Goal: Information Seeking & Learning: Learn about a topic

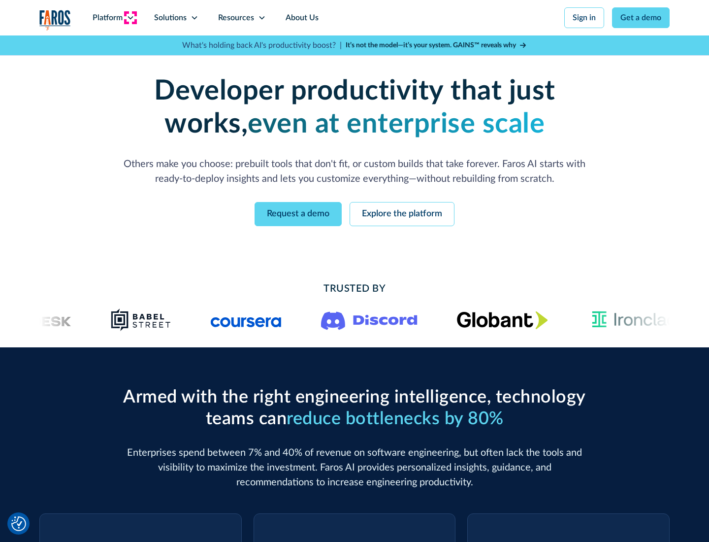
click at [130, 18] on icon at bounding box center [131, 18] width 8 height 8
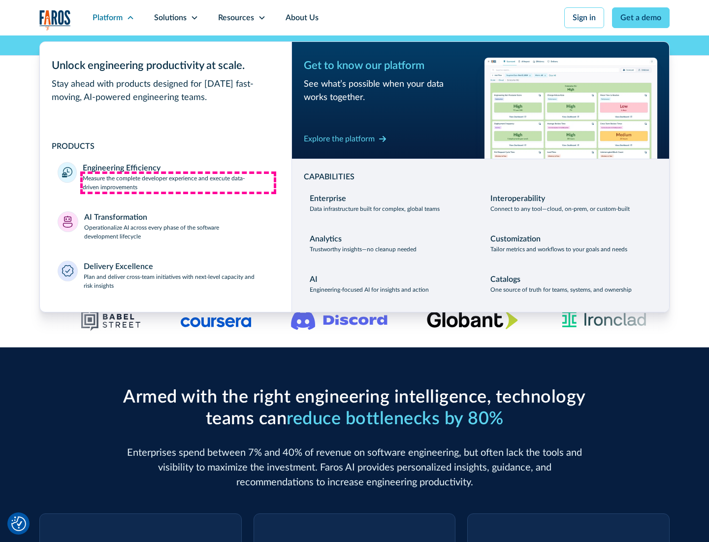
click at [178, 182] on p "Measure the complete developer experience and execute data-driven improvements" at bounding box center [178, 183] width 191 height 18
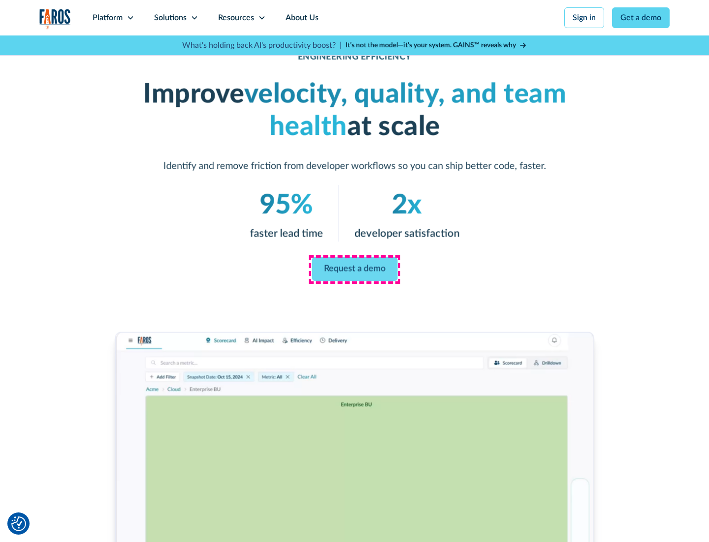
click at [355, 269] on link "Request a demo" at bounding box center [355, 269] width 86 height 24
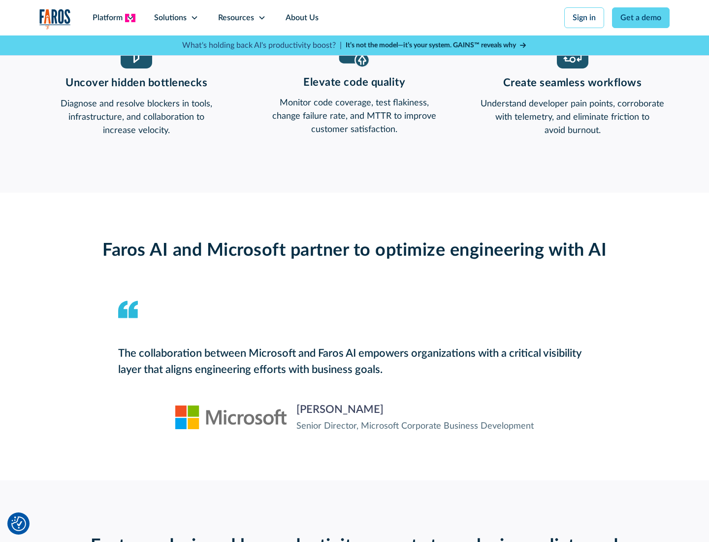
click at [130, 18] on icon at bounding box center [131, 18] width 8 height 8
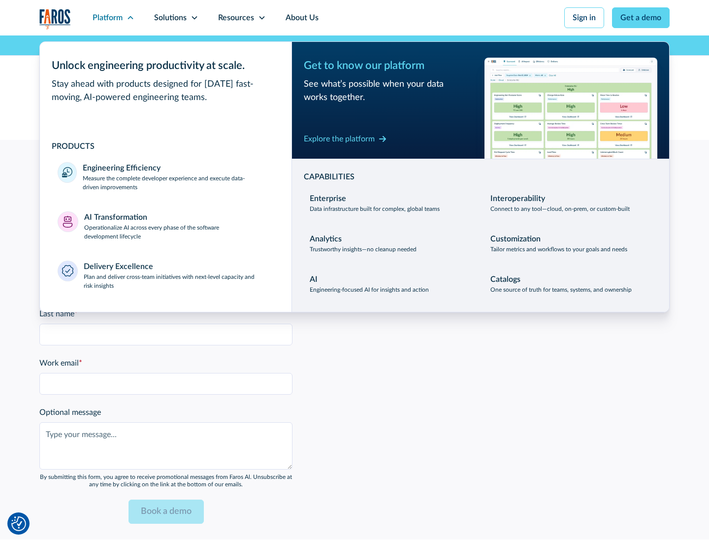
scroll to position [2161, 0]
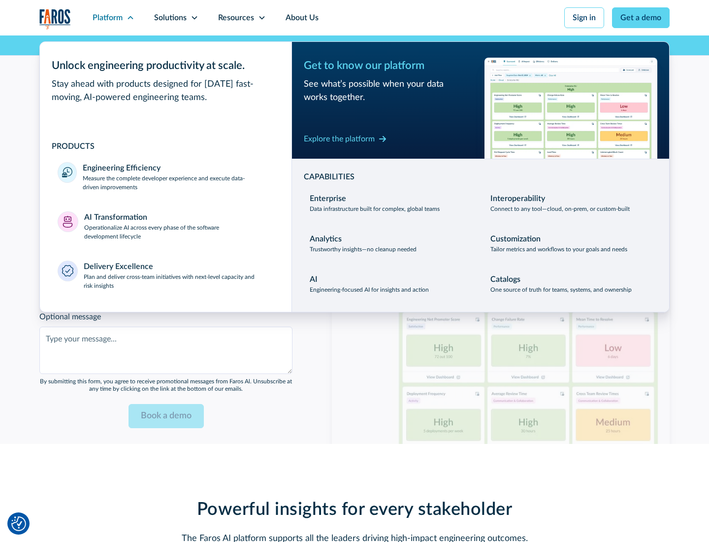
click at [179, 226] on p "Operationalize AI across every phase of the software development lifecycle" at bounding box center [179, 232] width 190 height 18
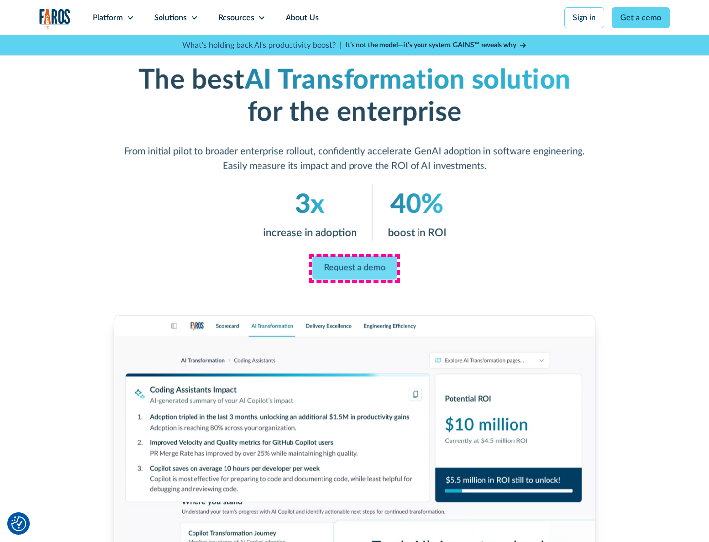
click at [355, 268] on link "Request a demo" at bounding box center [354, 268] width 85 height 24
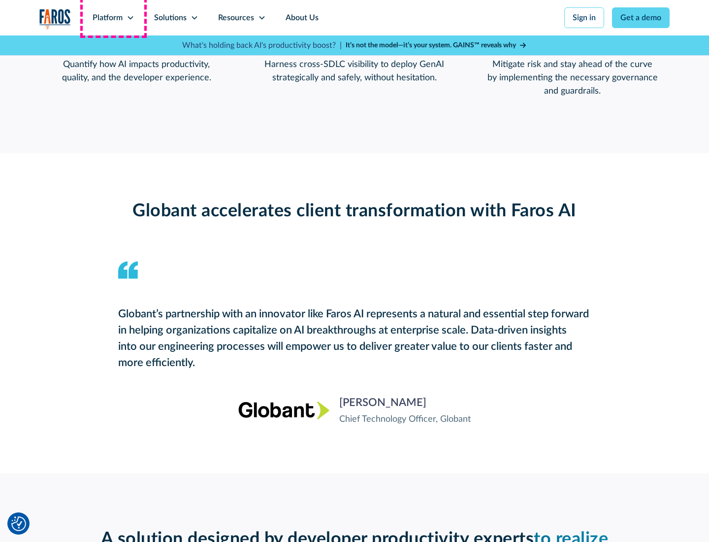
click at [113, 18] on div "Platform" at bounding box center [108, 18] width 30 height 12
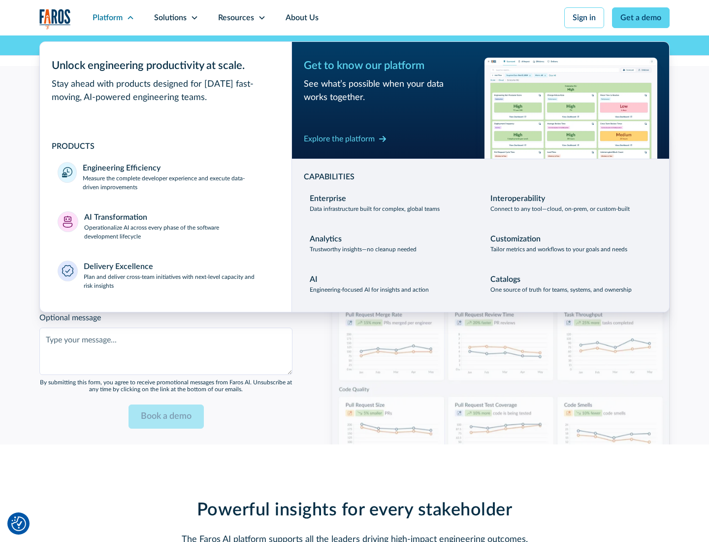
scroll to position [2398, 0]
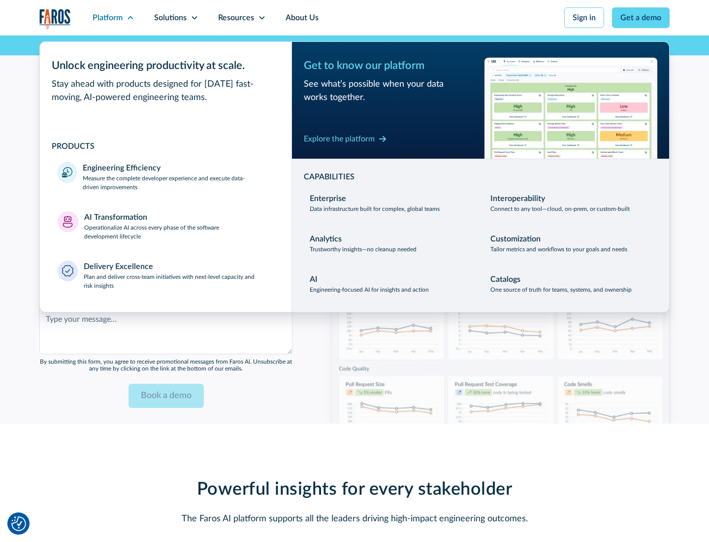
click at [339, 138] on div "Explore the platform" at bounding box center [339, 139] width 71 height 12
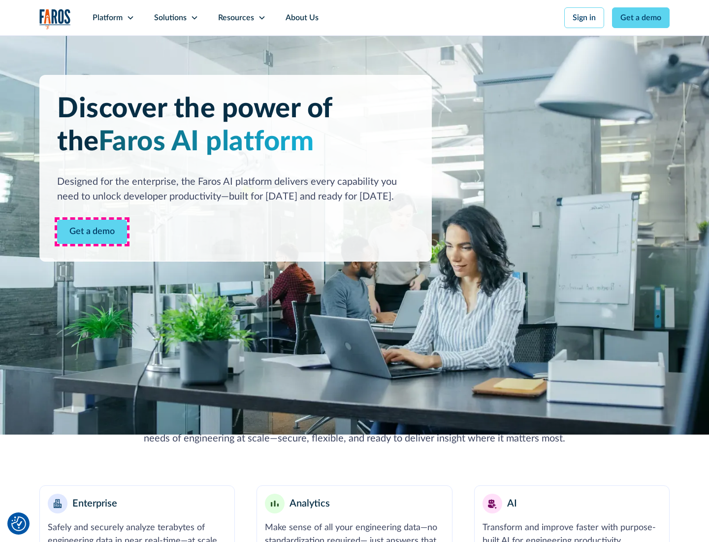
click at [92, 232] on link "Get a demo" at bounding box center [92, 232] width 70 height 24
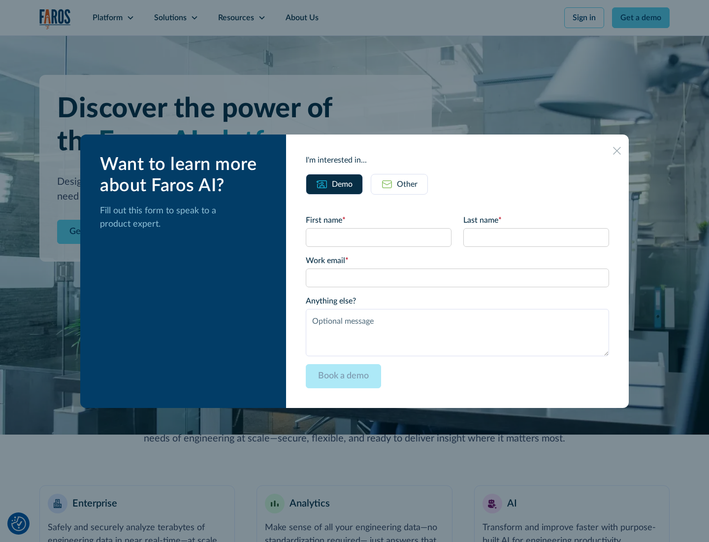
click at [407, 184] on div "Other" at bounding box center [407, 184] width 21 height 12
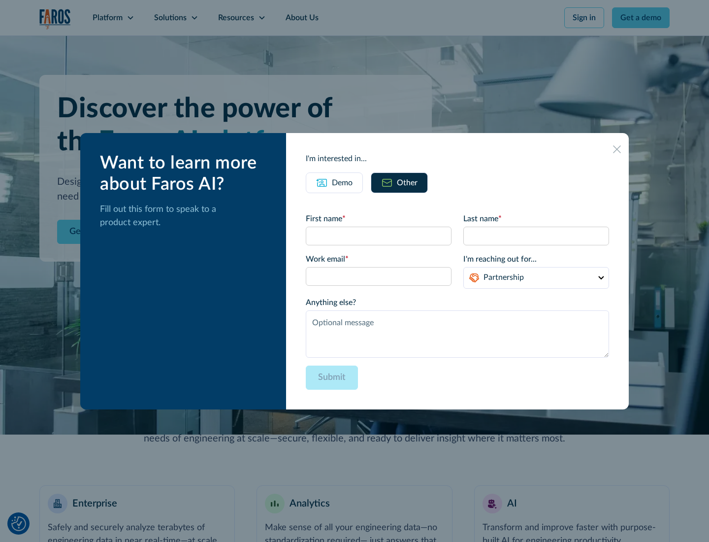
click at [342, 182] on div "Demo" at bounding box center [342, 183] width 21 height 12
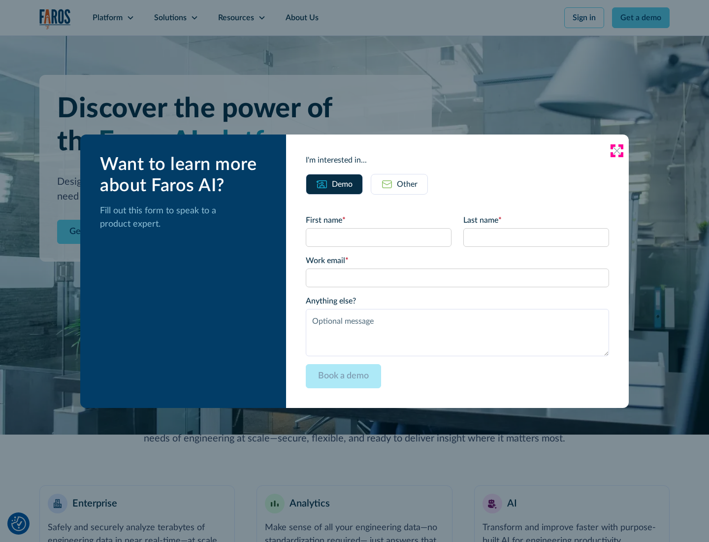
click at [617, 150] on icon at bounding box center [617, 151] width 8 height 8
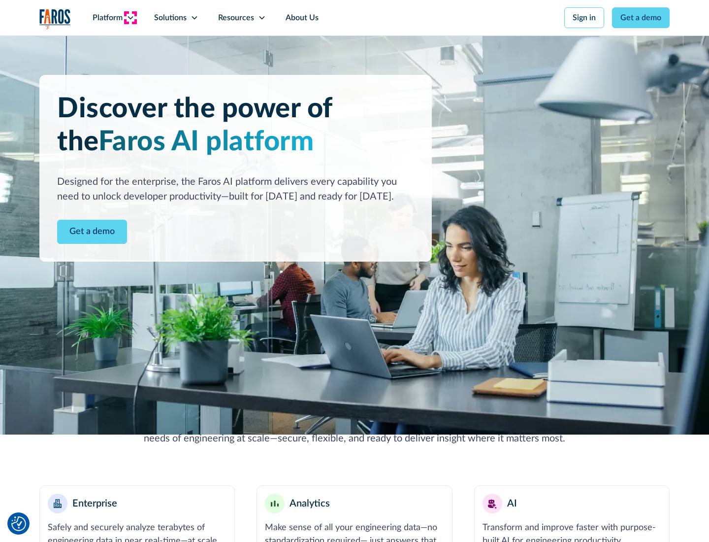
click at [130, 18] on icon at bounding box center [131, 18] width 8 height 8
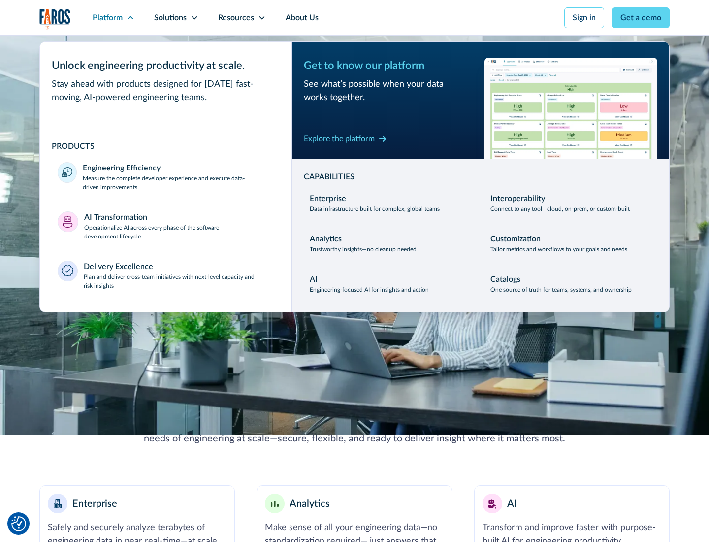
click at [178, 281] on p "Plan and deliver cross-team initiatives with next-level capacity and risk insig…" at bounding box center [179, 281] width 191 height 18
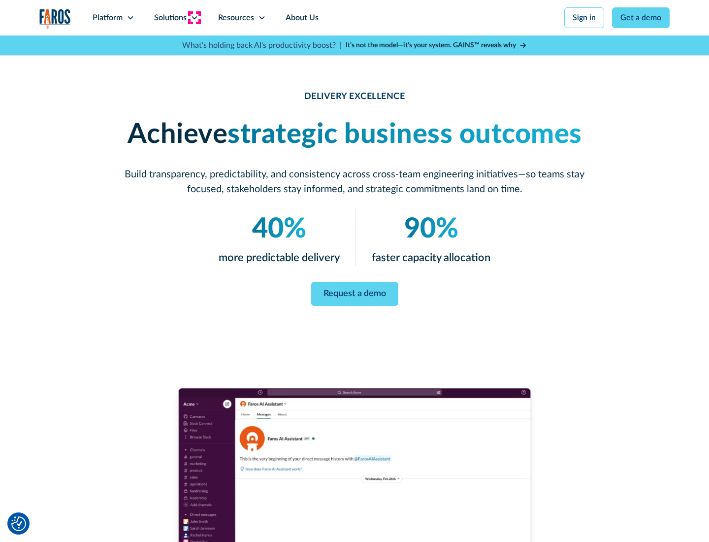
click at [194, 18] on icon at bounding box center [195, 18] width 8 height 8
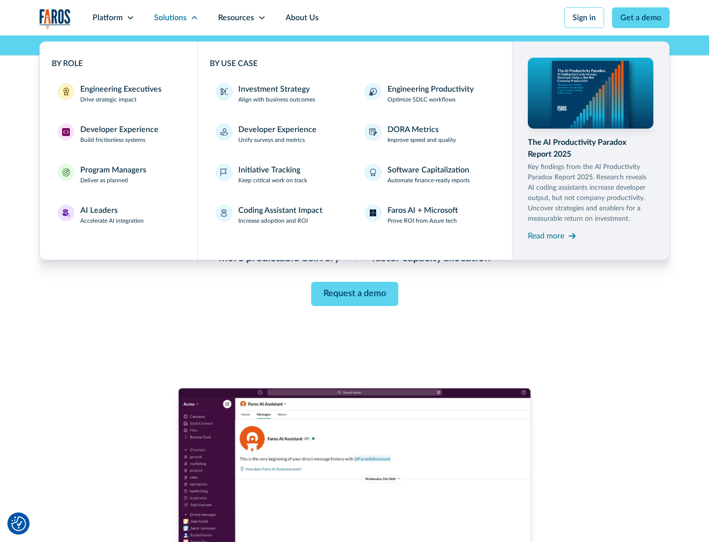
click at [118, 94] on div "Engineering Executives" at bounding box center [120, 89] width 81 height 12
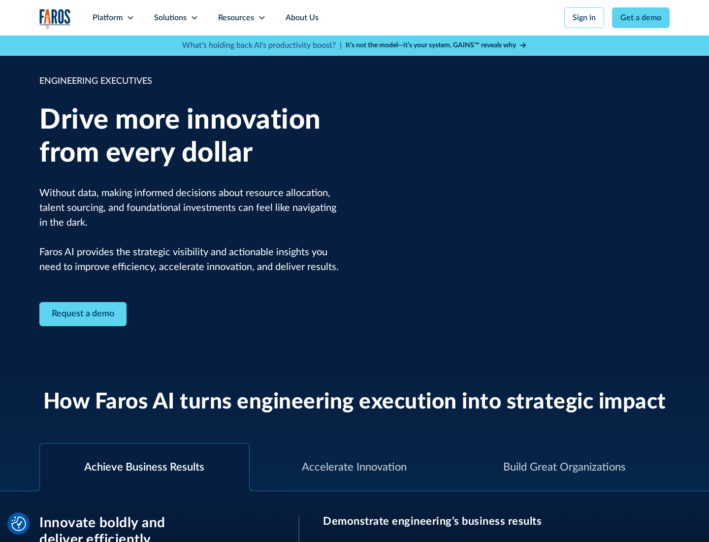
click at [194, 18] on icon at bounding box center [195, 18] width 8 height 8
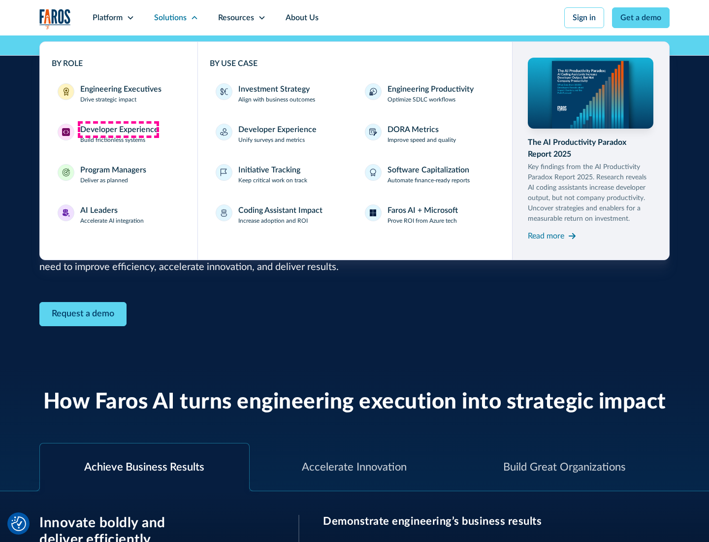
click at [118, 130] on div "Developer Experience" at bounding box center [119, 130] width 78 height 12
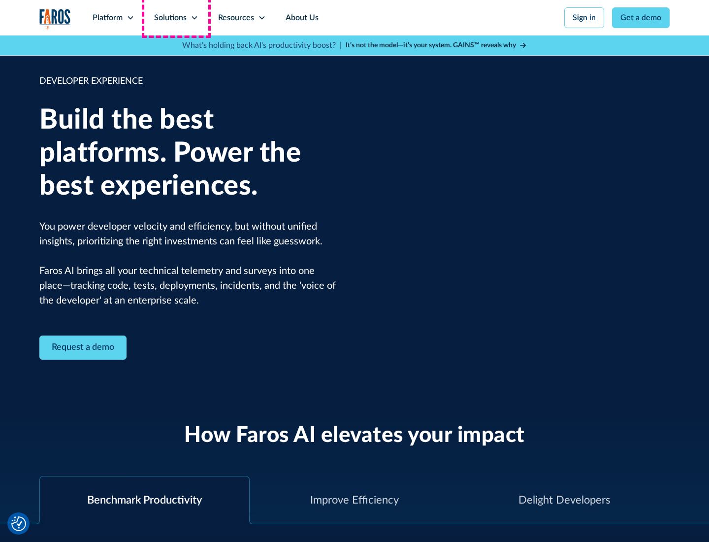
click at [176, 18] on div "Solutions" at bounding box center [170, 18] width 33 height 12
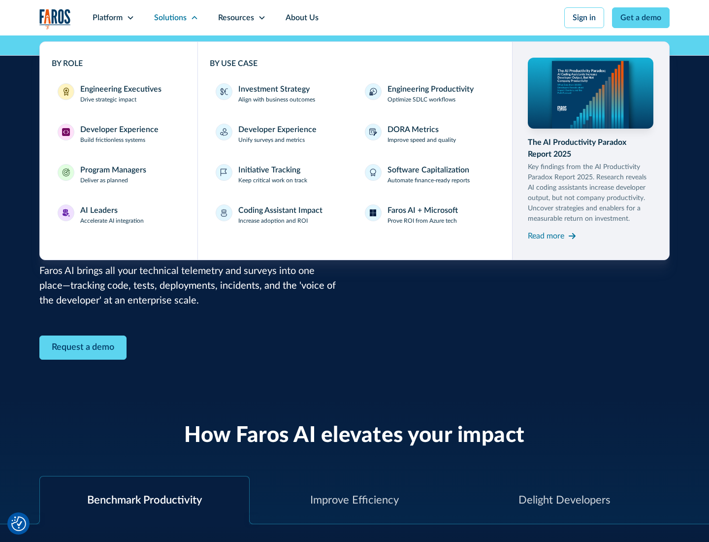
click at [113, 174] on div "Program Managers" at bounding box center [113, 170] width 66 height 12
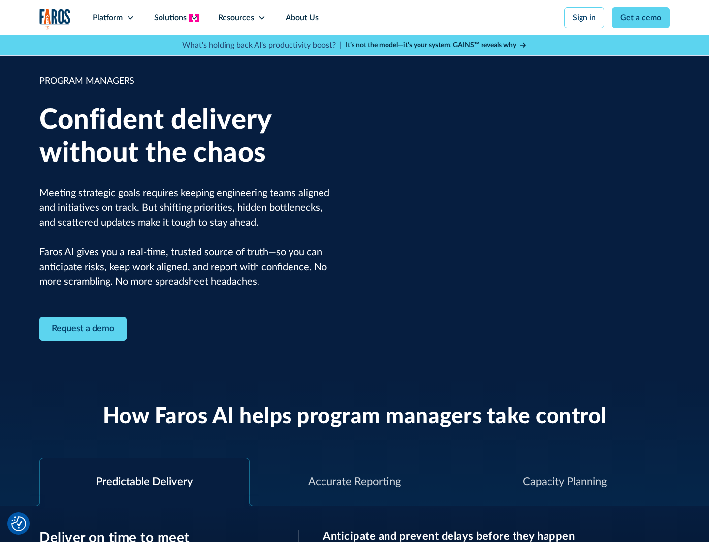
click at [194, 18] on icon at bounding box center [195, 18] width 8 height 8
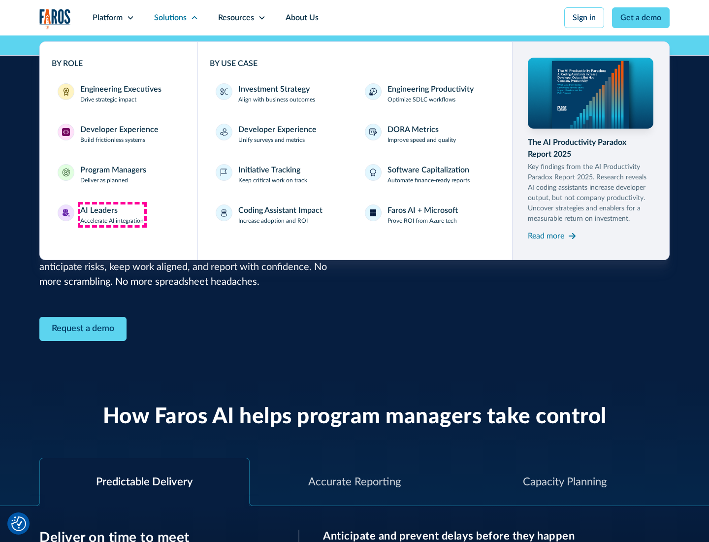
click at [112, 215] on div "AI Leaders" at bounding box center [98, 210] width 37 height 12
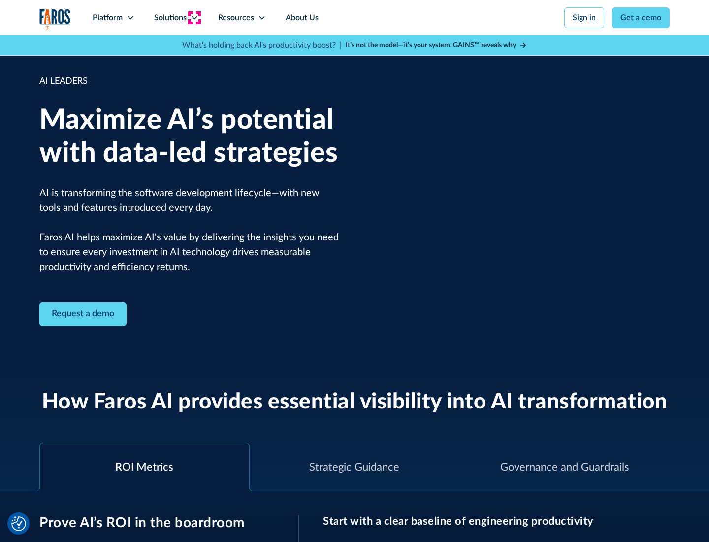
click at [194, 18] on icon at bounding box center [195, 18] width 8 height 8
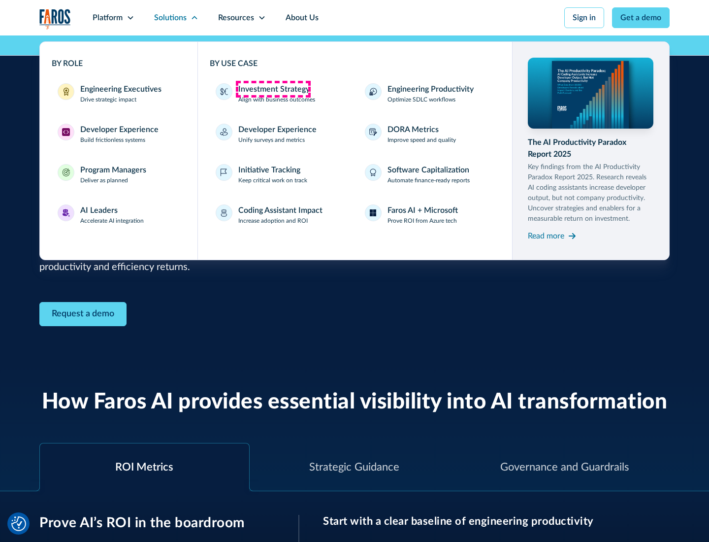
click at [273, 89] on div "Investment Strategy" at bounding box center [273, 89] width 71 height 12
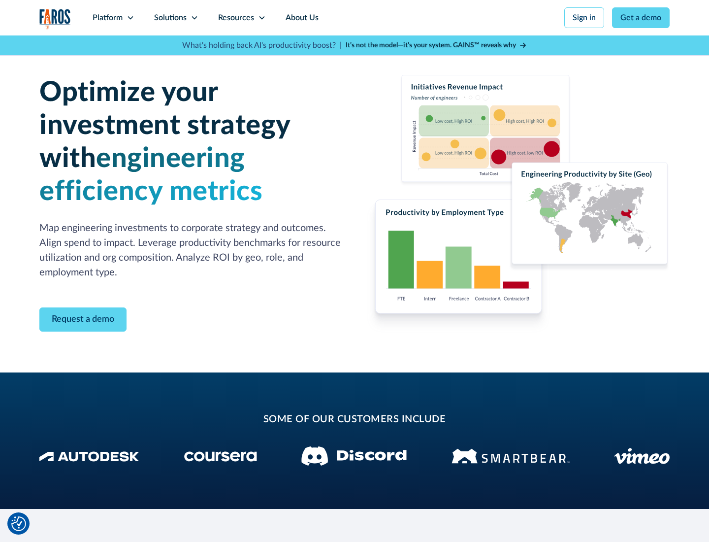
click at [194, 18] on icon at bounding box center [195, 18] width 8 height 8
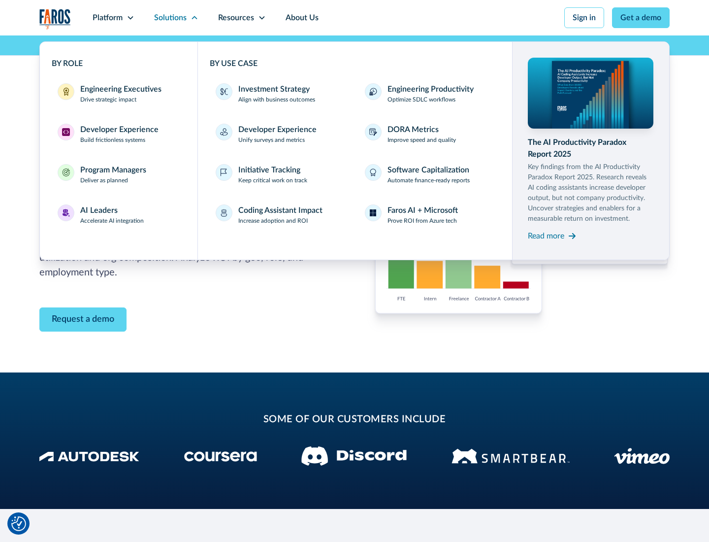
click at [422, 221] on p "Prove ROI from Azure tech" at bounding box center [422, 220] width 69 height 9
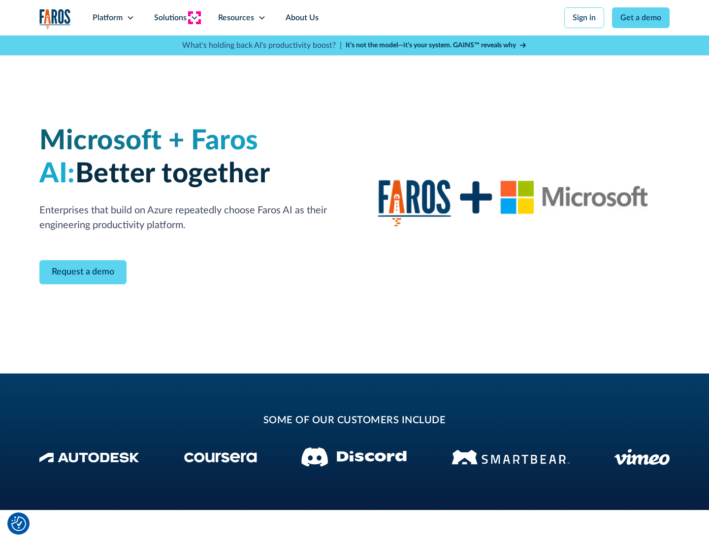
click at [194, 18] on icon at bounding box center [195, 18] width 8 height 8
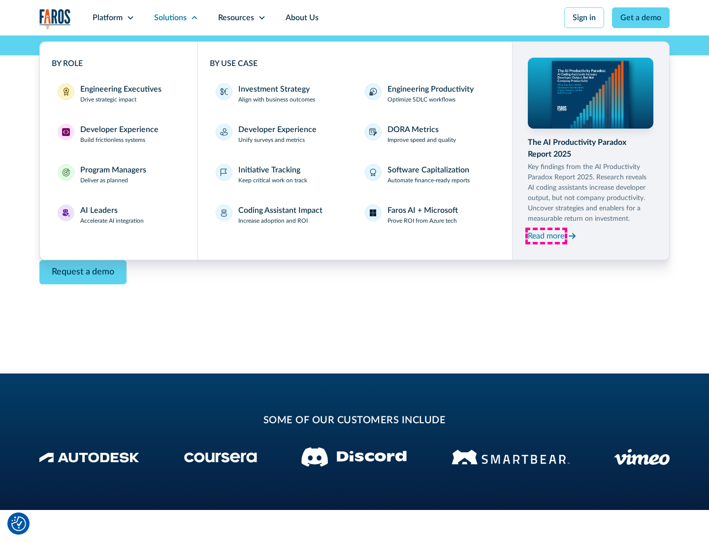
click at [546, 235] on div "Read more" at bounding box center [546, 236] width 36 height 12
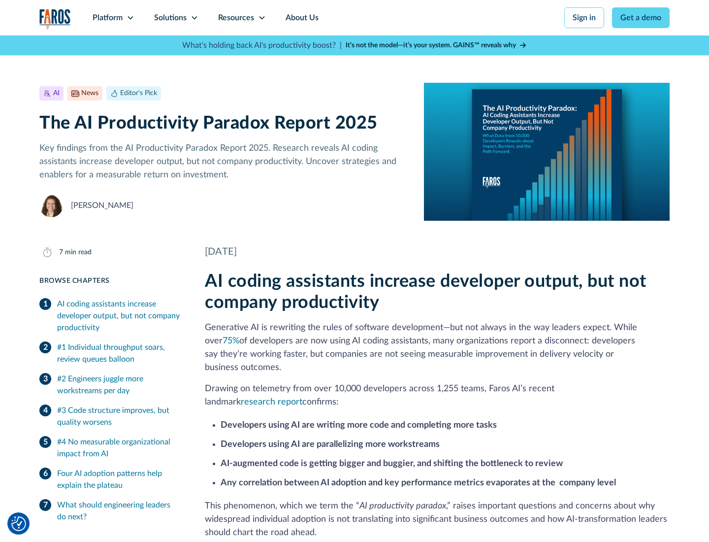
click at [261, 18] on icon at bounding box center [262, 18] width 8 height 8
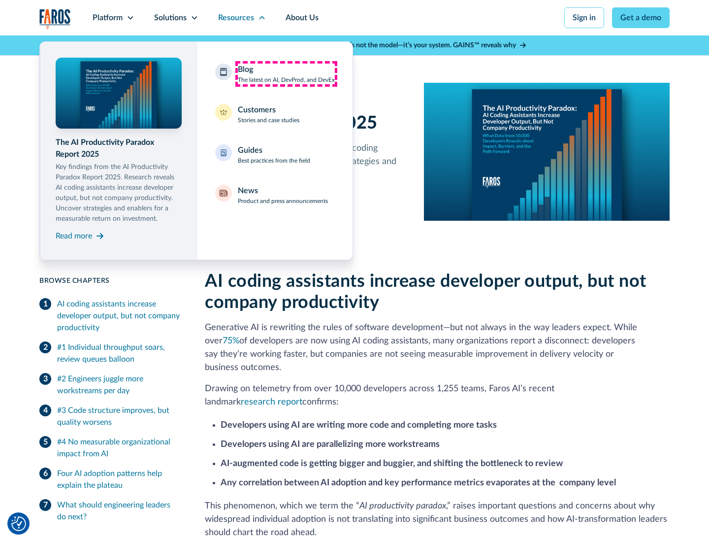
click at [286, 74] on div "Blog The latest on AI, DevProd, and DevEx" at bounding box center [286, 74] width 97 height 21
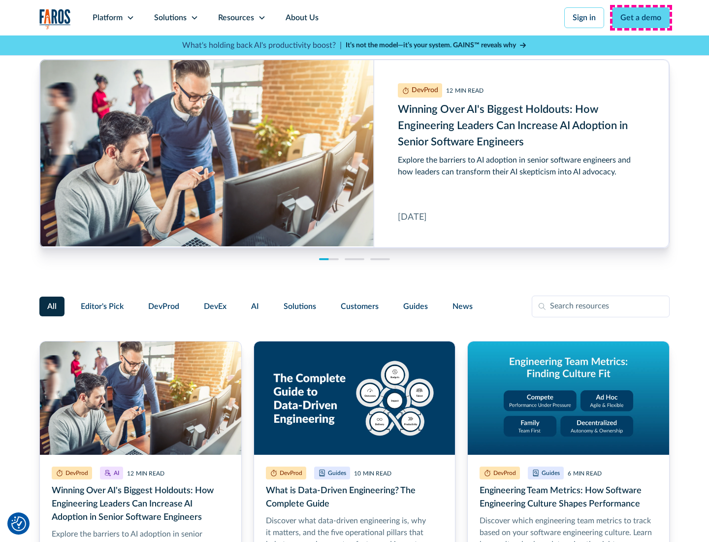
click at [641, 18] on link "Get a demo" at bounding box center [641, 17] width 58 height 21
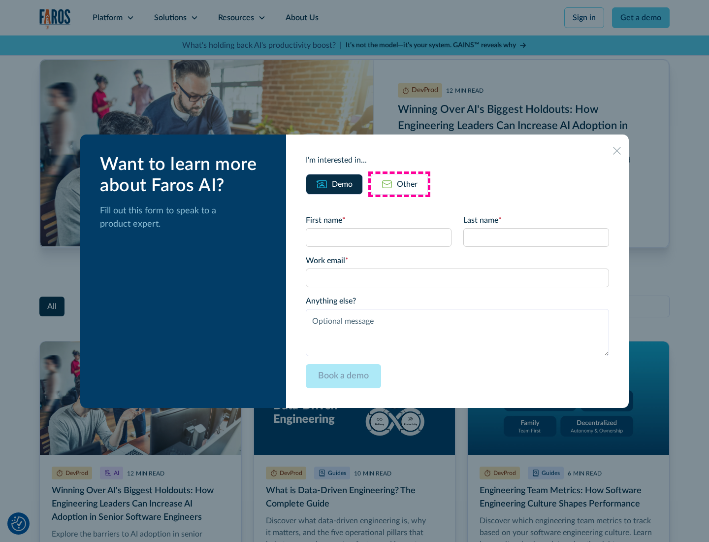
click at [400, 184] on div "Other" at bounding box center [407, 184] width 21 height 12
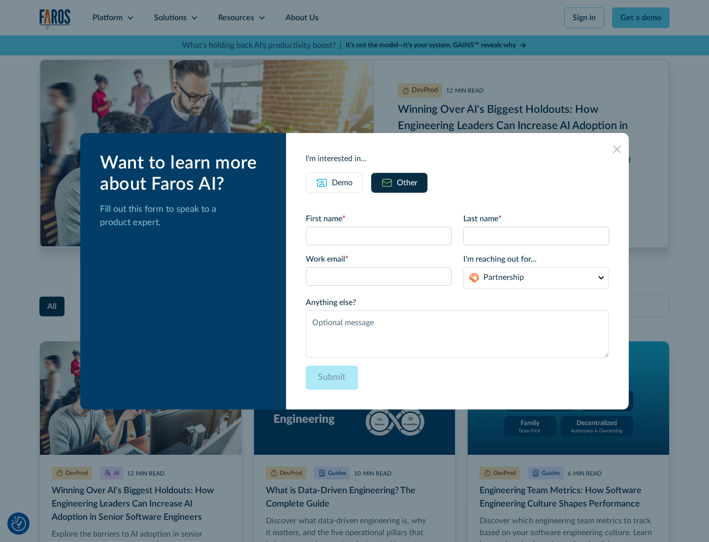
click at [617, 149] on icon at bounding box center [617, 149] width 8 height 8
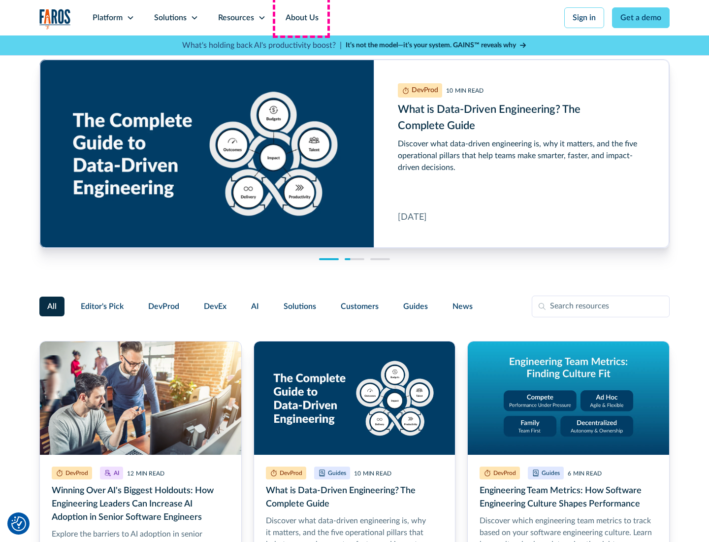
click at [301, 18] on link "About Us" at bounding box center [302, 17] width 53 height 35
